Goal: Information Seeking & Learning: Learn about a topic

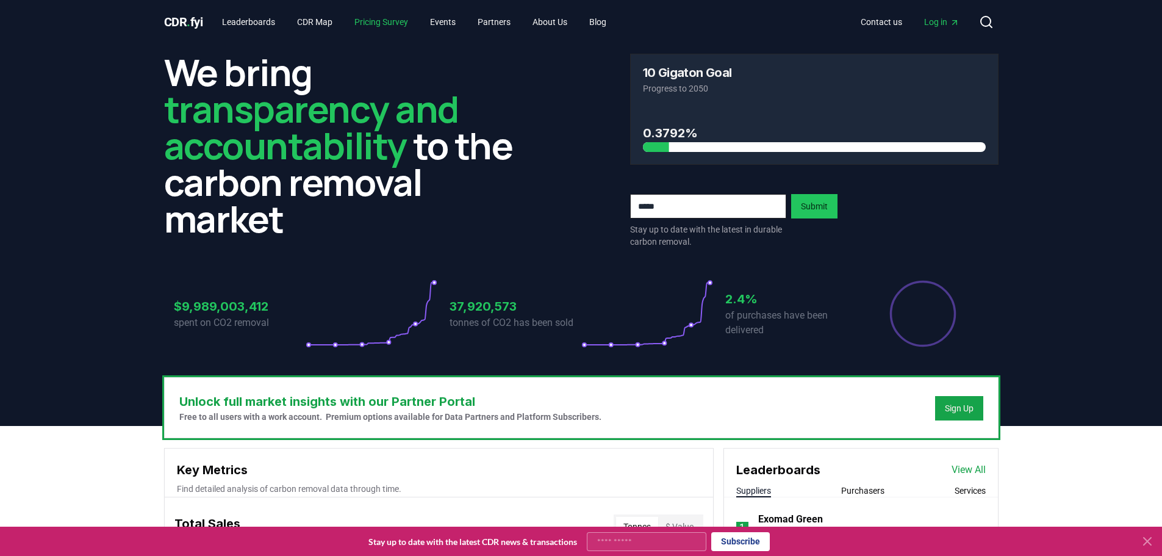
click at [405, 21] on link "Pricing Survey" at bounding box center [381, 22] width 73 height 22
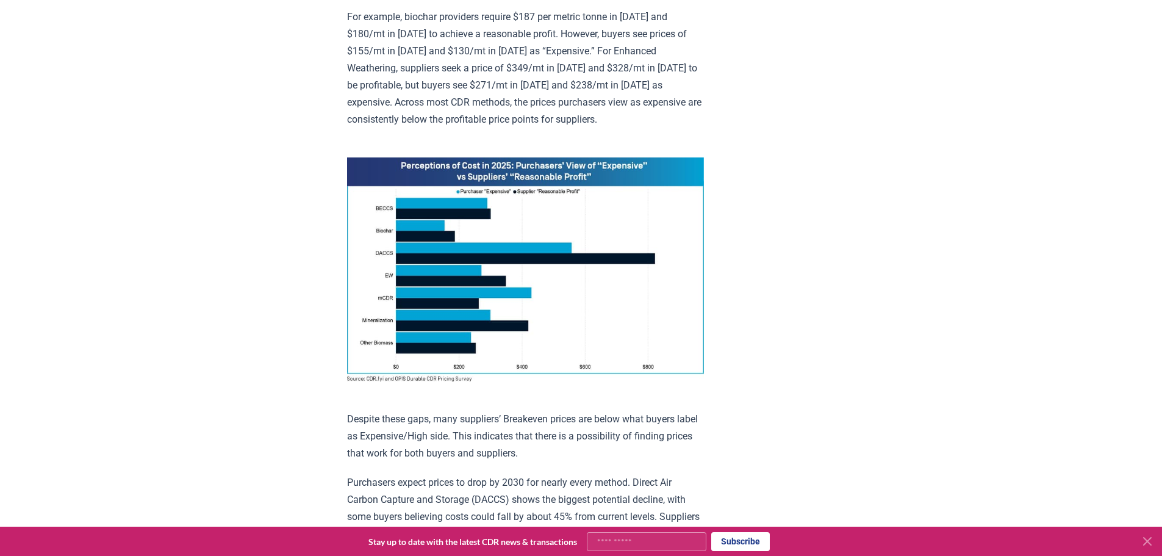
scroll to position [854, 0]
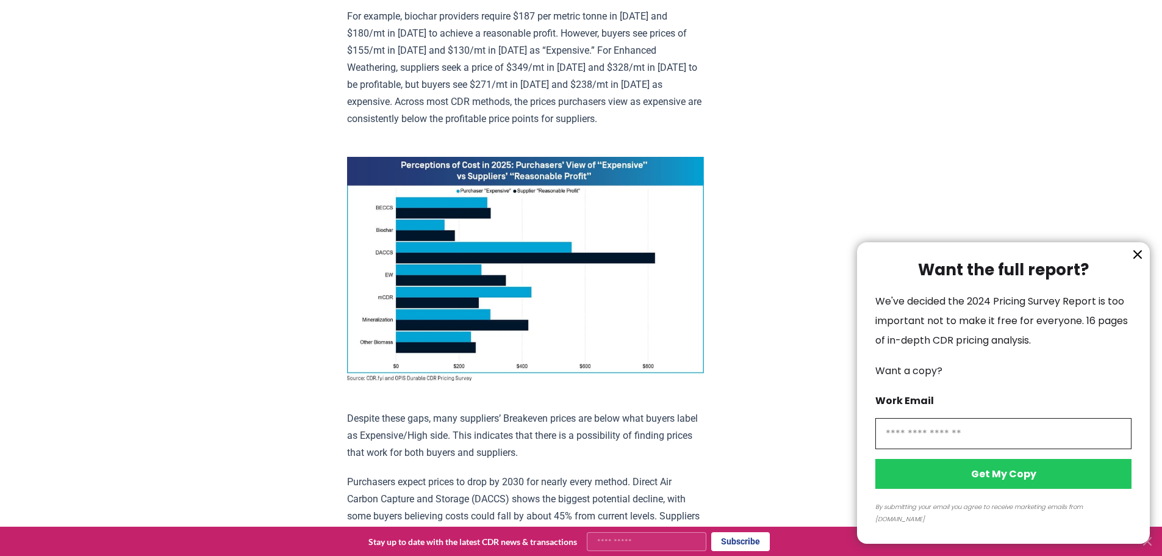
click at [453, 92] on div at bounding box center [581, 278] width 1162 height 556
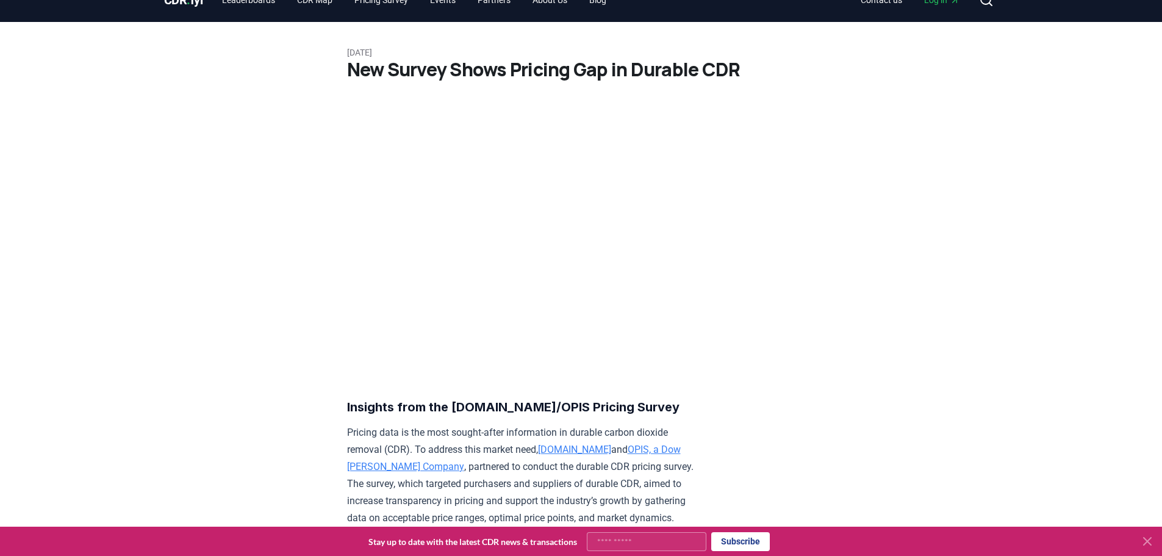
scroll to position [0, 0]
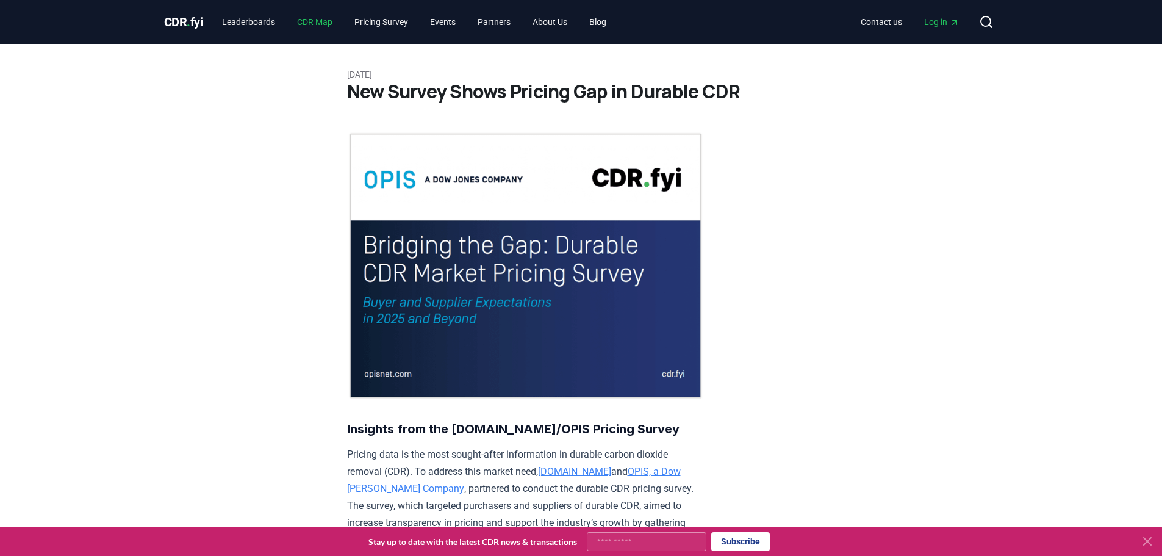
click at [335, 27] on link "CDR Map" at bounding box center [314, 22] width 55 height 22
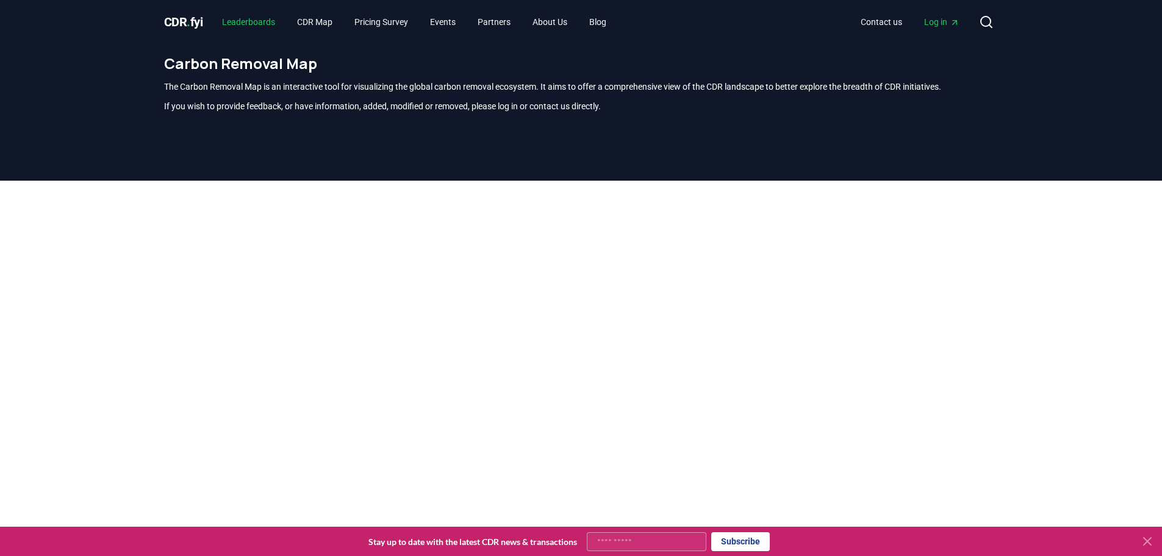
click at [246, 25] on link "Leaderboards" at bounding box center [248, 22] width 73 height 22
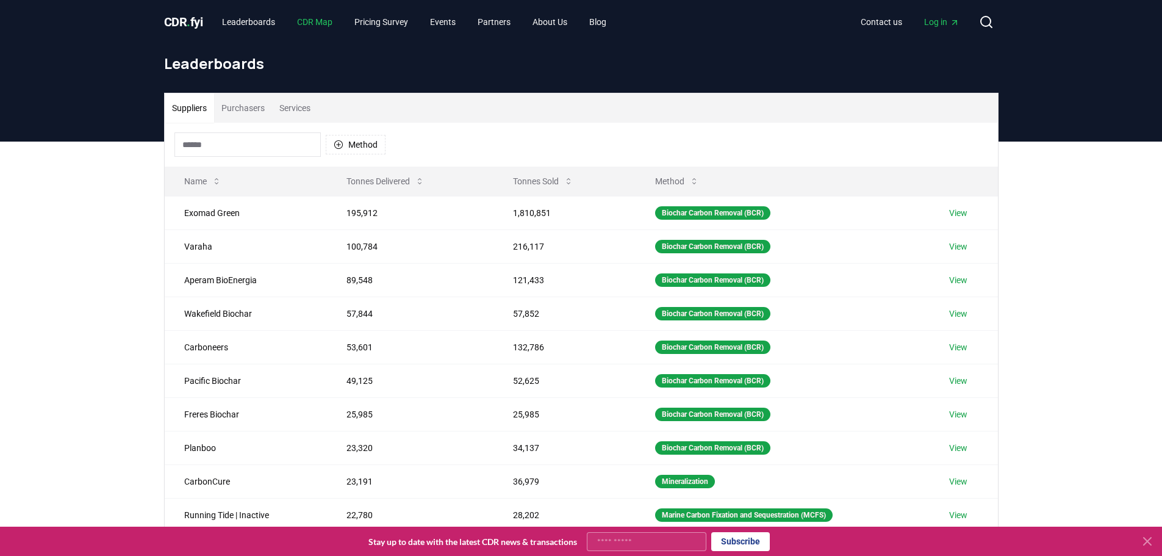
click at [306, 20] on link "CDR Map" at bounding box center [314, 22] width 55 height 22
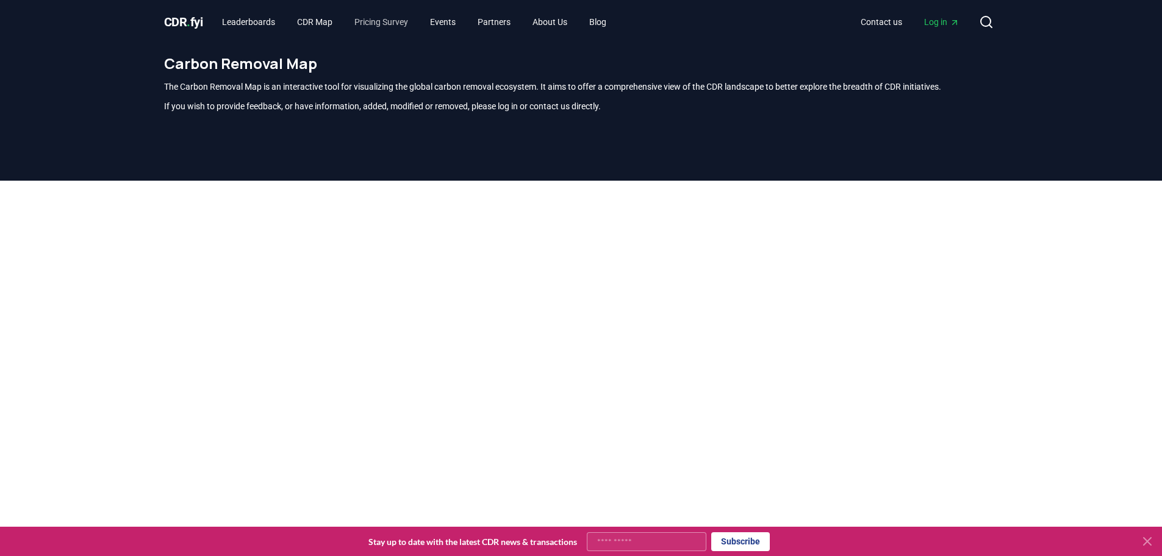
click at [370, 20] on div "CDR . fyi Leaderboards CDR Map Pricing Survey Events Partners About Us Blog Con…" at bounding box center [581, 457] width 1162 height 915
click at [383, 28] on link "Pricing Survey" at bounding box center [381, 22] width 73 height 22
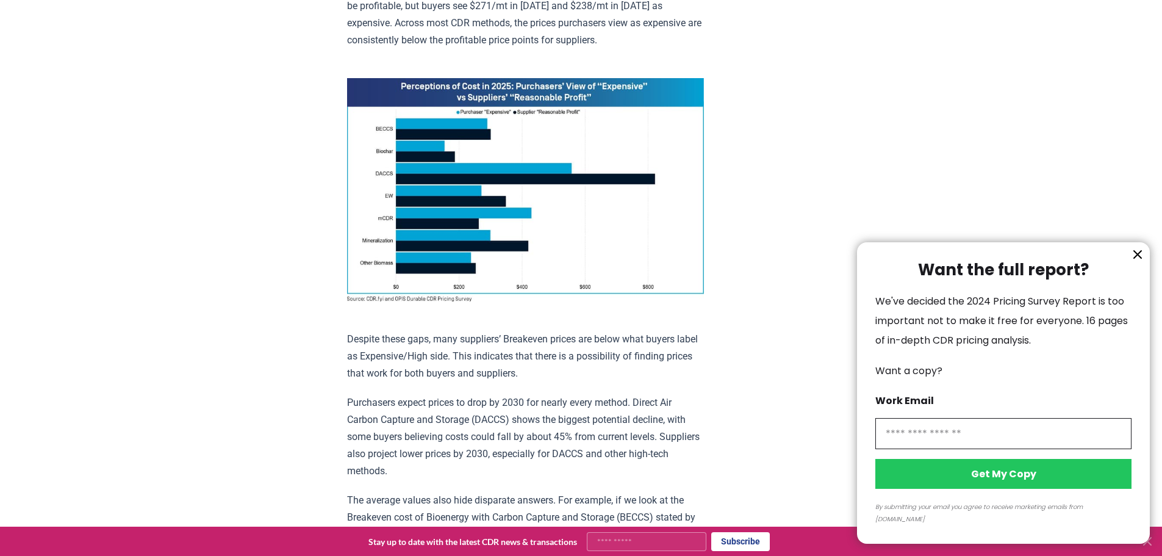
scroll to position [976, 0]
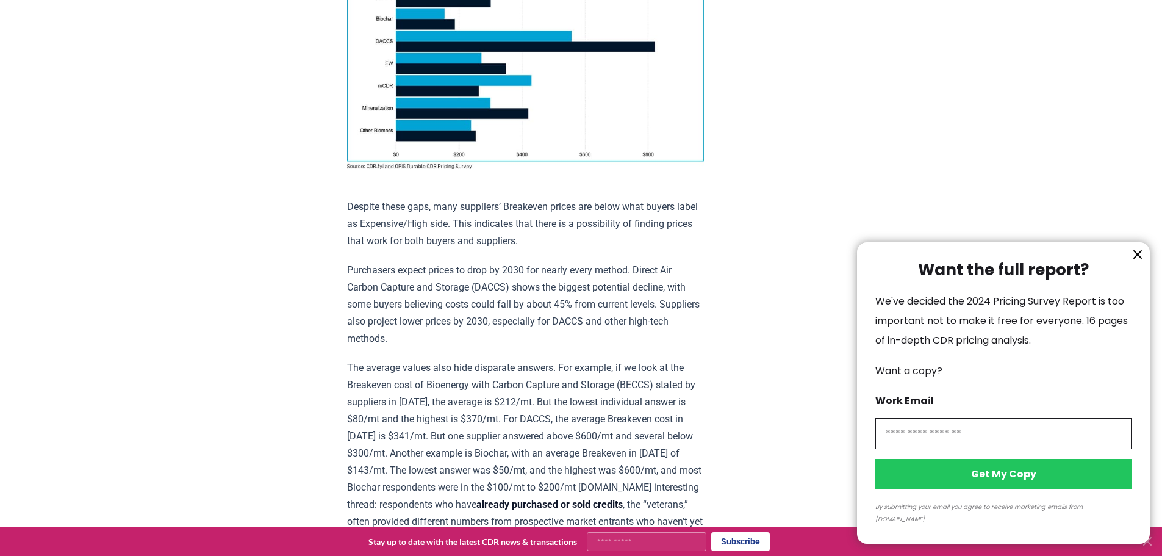
click at [417, 90] on div at bounding box center [581, 278] width 1162 height 556
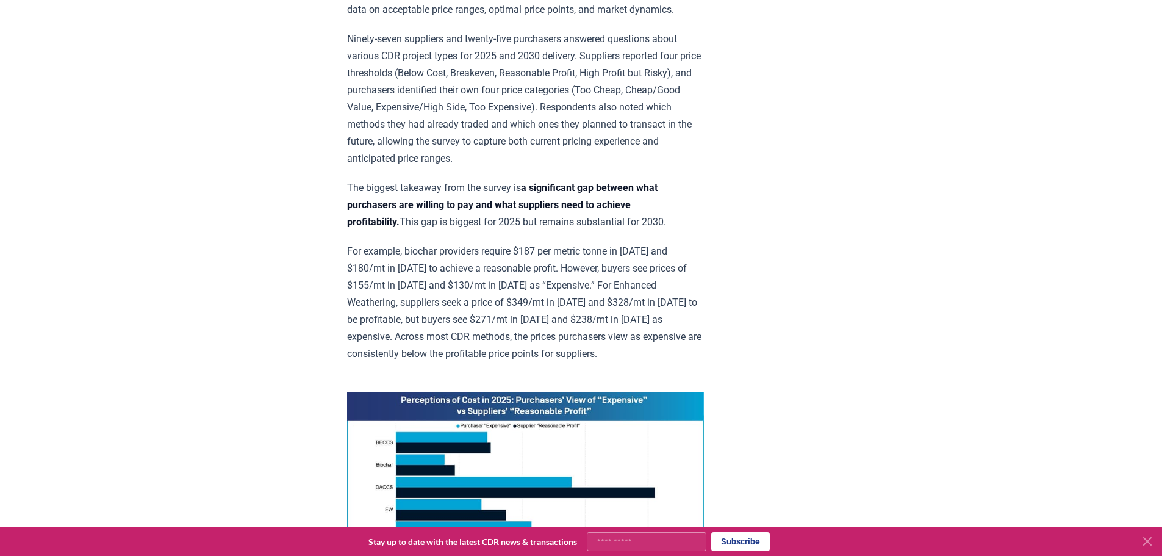
scroll to position [549, 0]
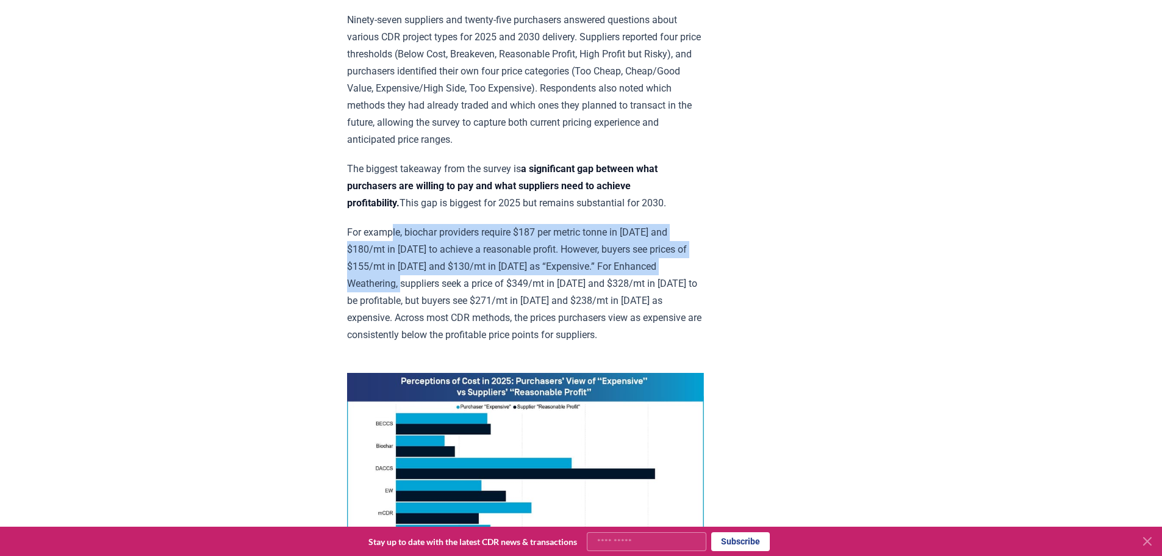
drag, startPoint x: 394, startPoint y: 222, endPoint x: 440, endPoint y: 283, distance: 76.3
click at [440, 283] on p "For example, biochar providers require $187 per metric tonne in [DATE] and $180…" at bounding box center [525, 284] width 357 height 120
click at [441, 283] on p "For example, biochar providers require $187 per metric tonne in [DATE] and $180…" at bounding box center [525, 284] width 357 height 120
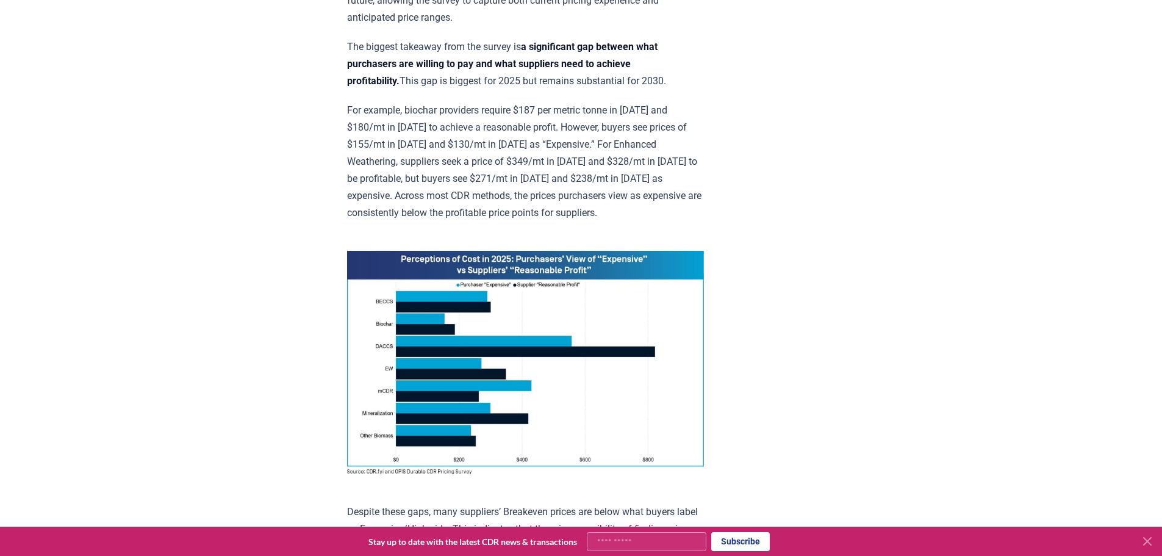
scroll to position [732, 0]
